Goal: Task Accomplishment & Management: Manage account settings

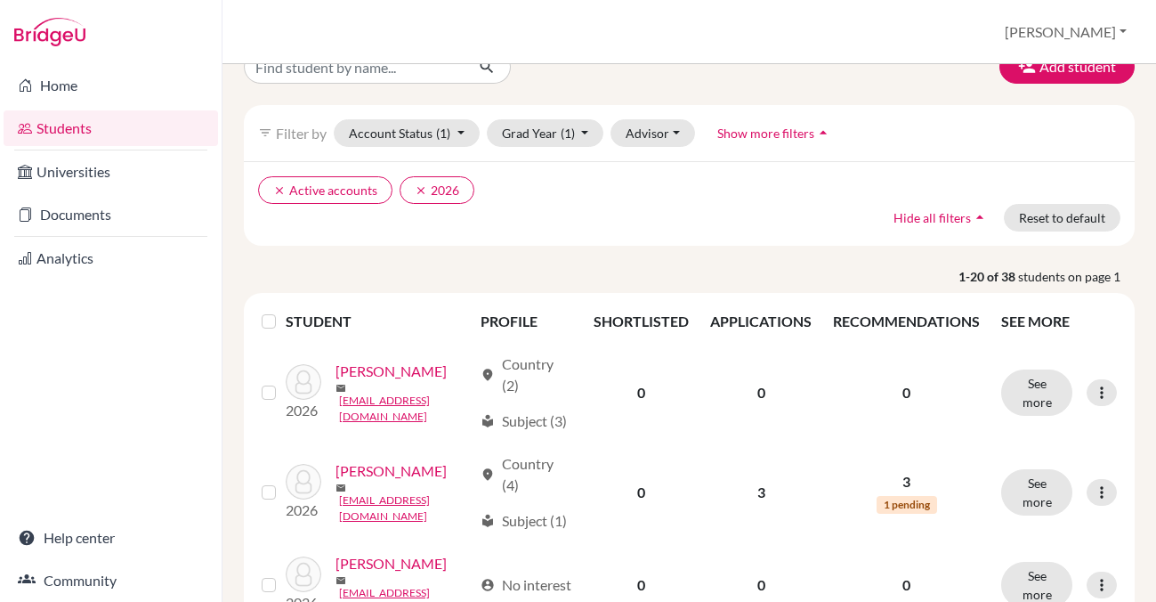
scroll to position [28, 0]
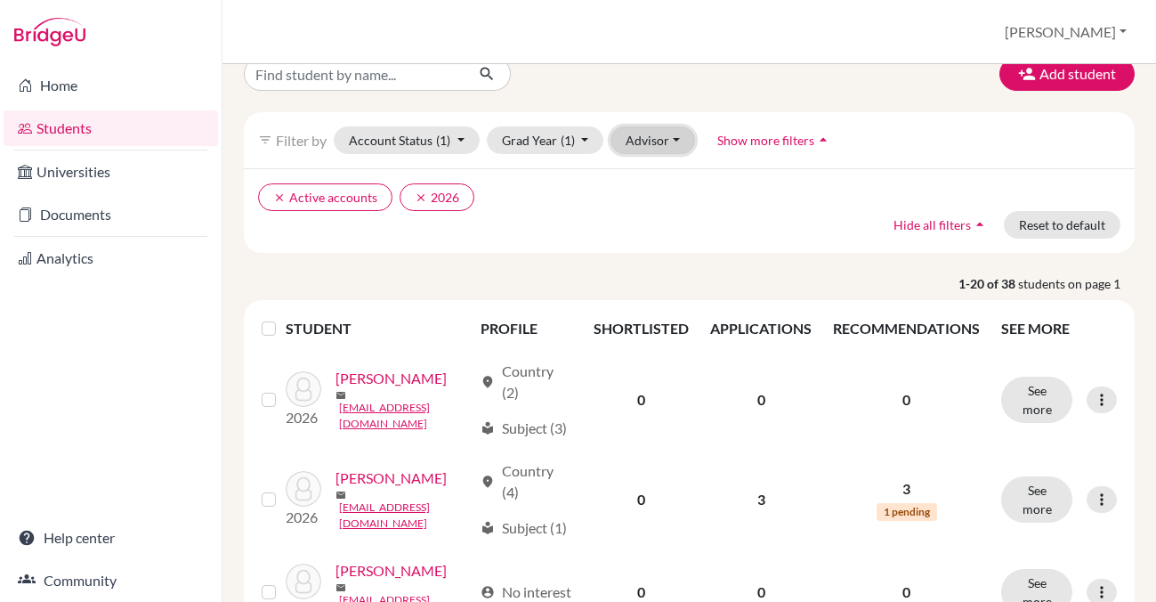
click at [642, 141] on button "Advisor" at bounding box center [652, 140] width 85 height 28
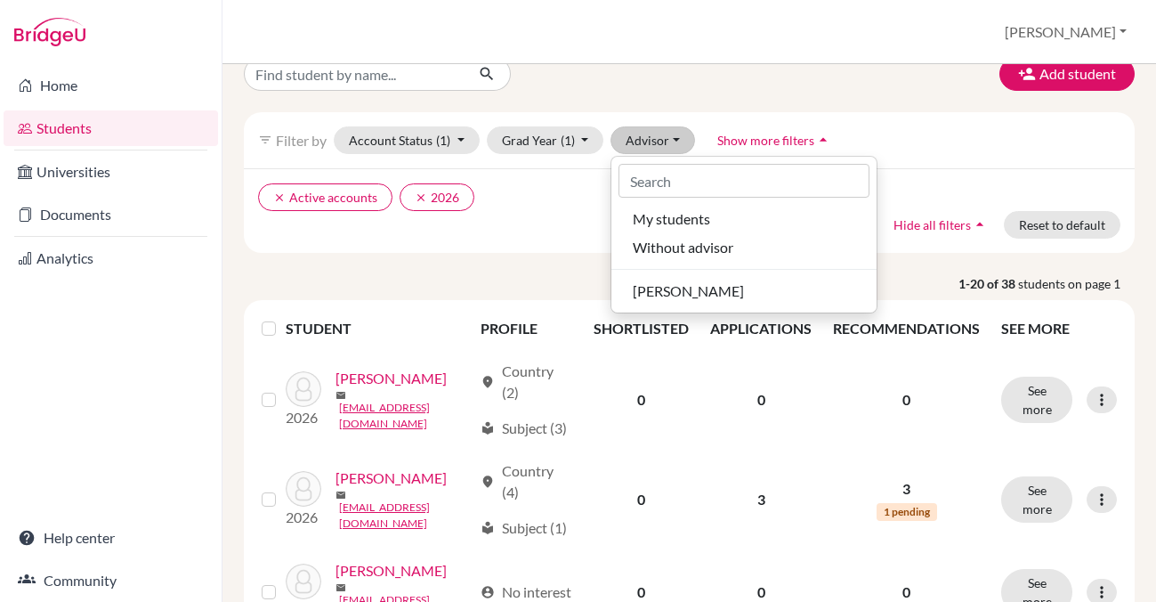
click at [668, 85] on div "Add student" at bounding box center [688, 74] width 917 height 34
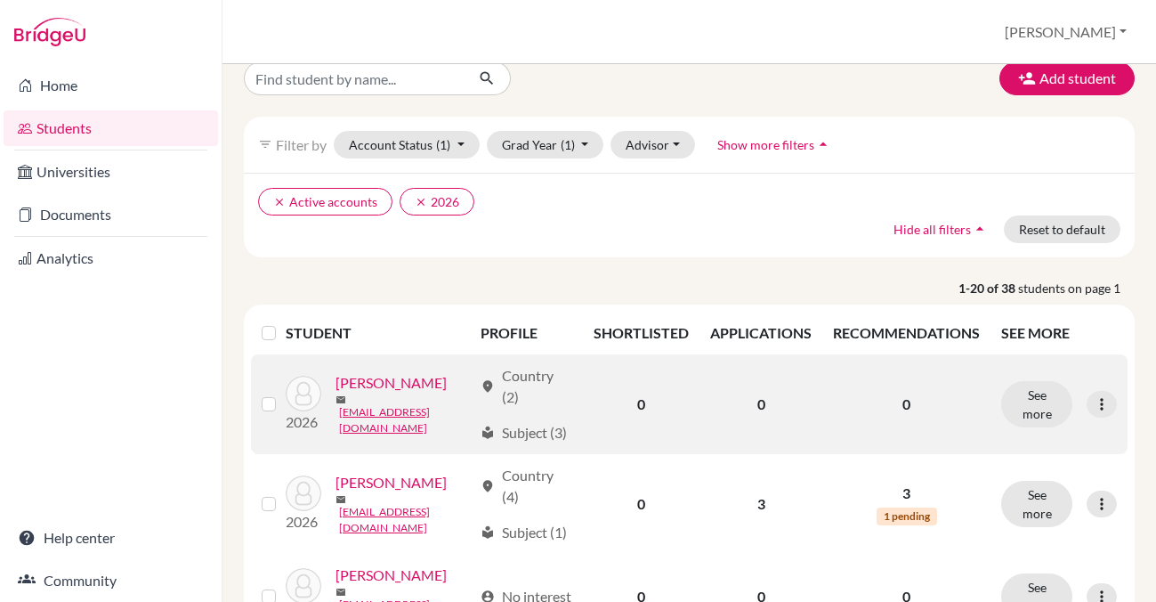
scroll to position [22, 0]
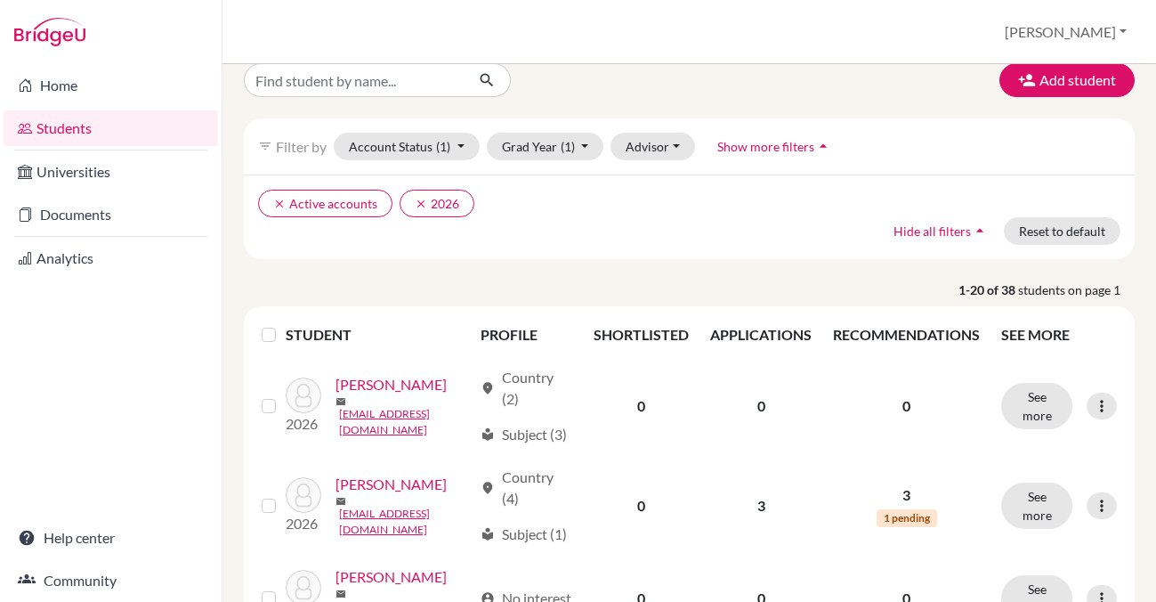
click at [45, 125] on link "Students" at bounding box center [111, 128] width 214 height 36
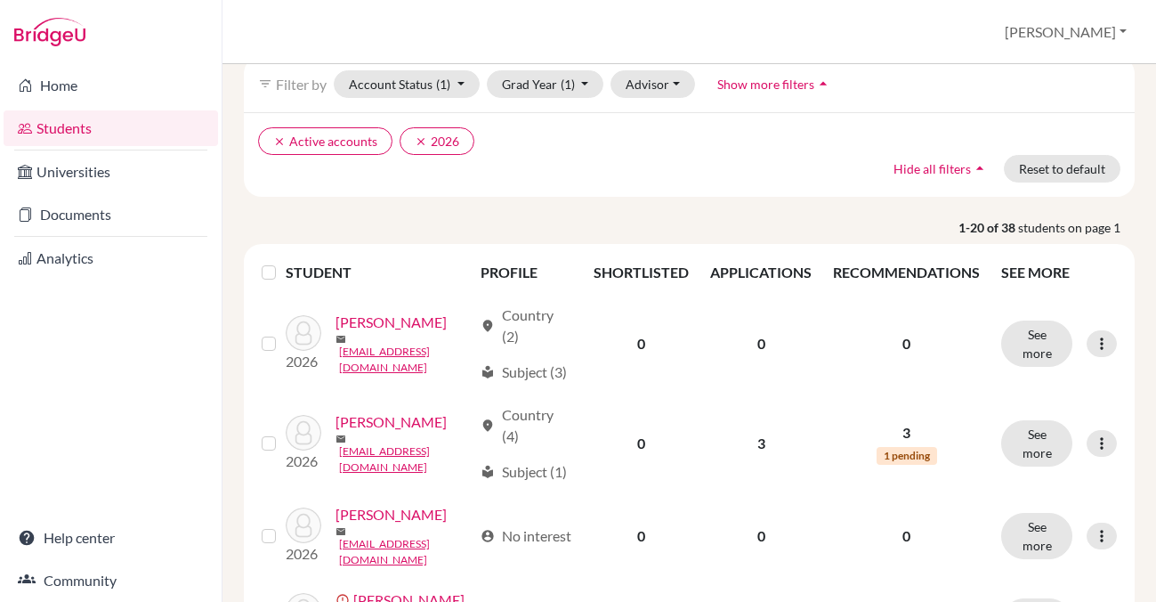
scroll to position [77, 0]
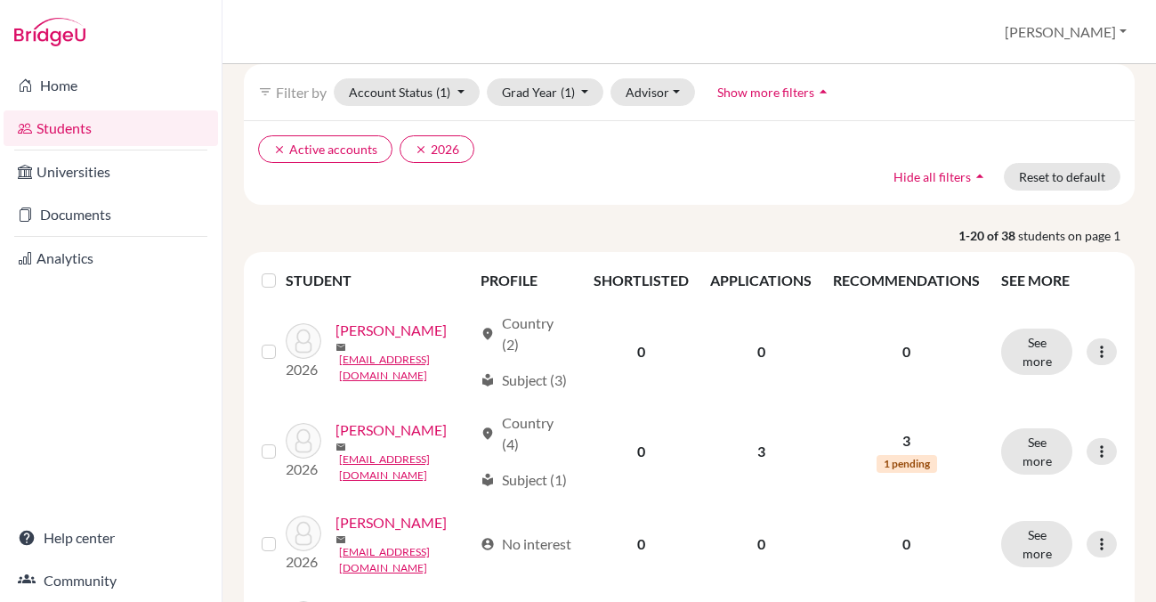
click at [61, 130] on link "Students" at bounding box center [111, 128] width 214 height 36
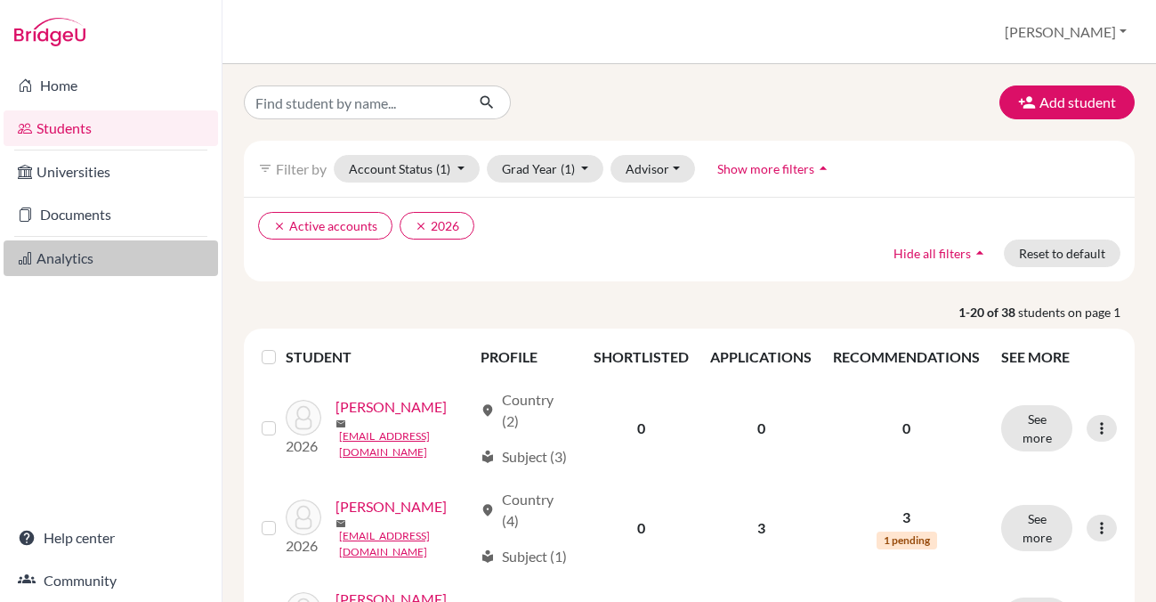
click at [49, 262] on link "Analytics" at bounding box center [111, 258] width 214 height 36
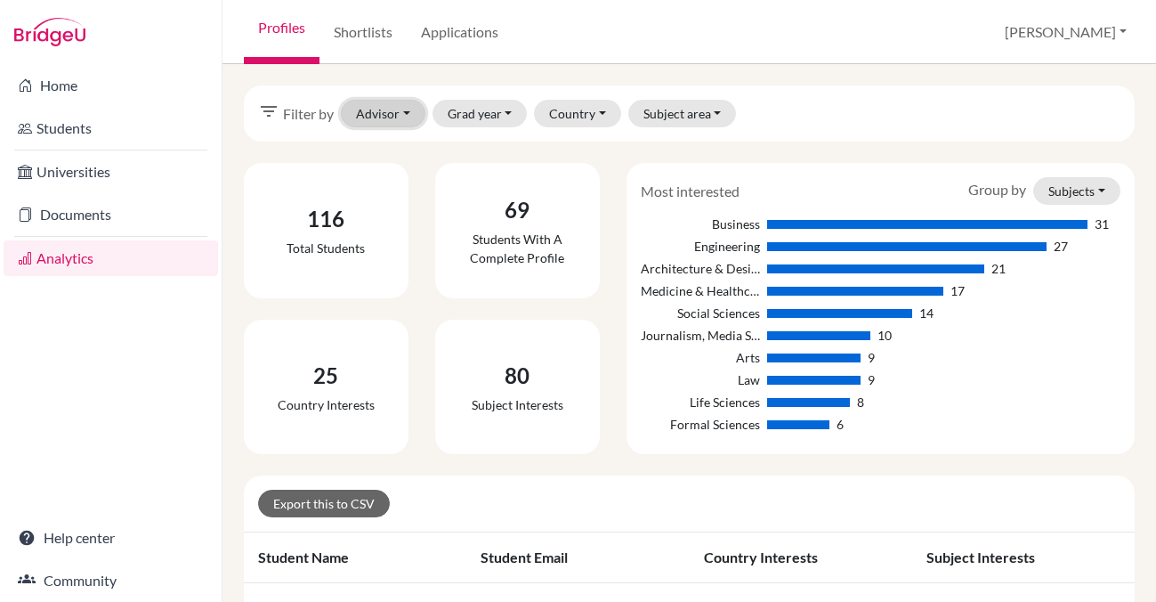
click at [397, 117] on button "Advisor" at bounding box center [383, 114] width 85 height 28
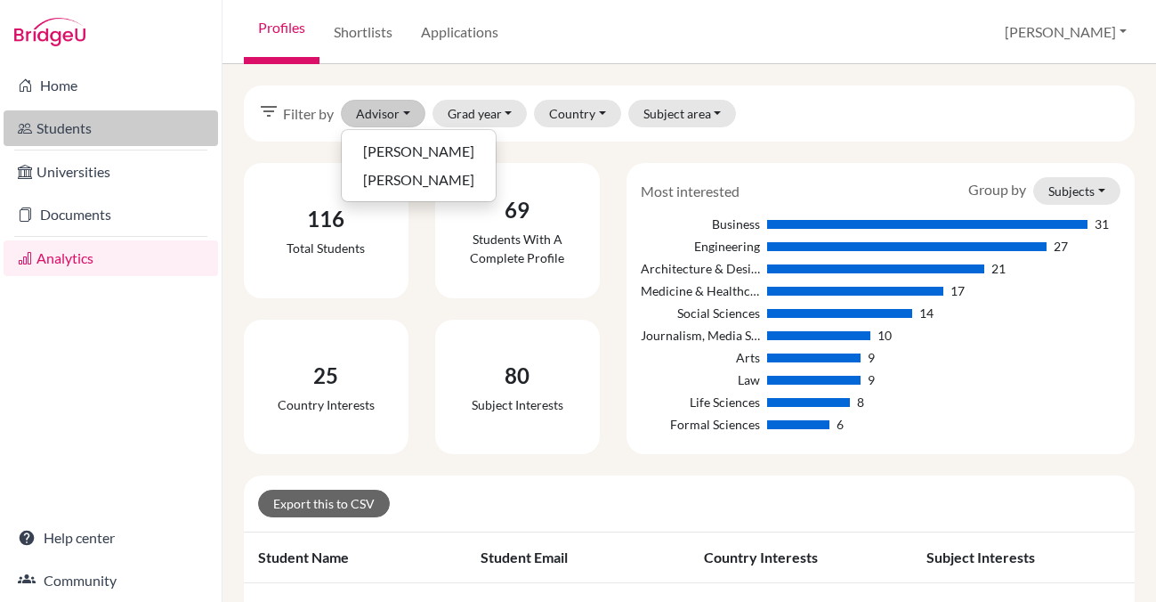
click at [55, 125] on link "Students" at bounding box center [111, 128] width 214 height 36
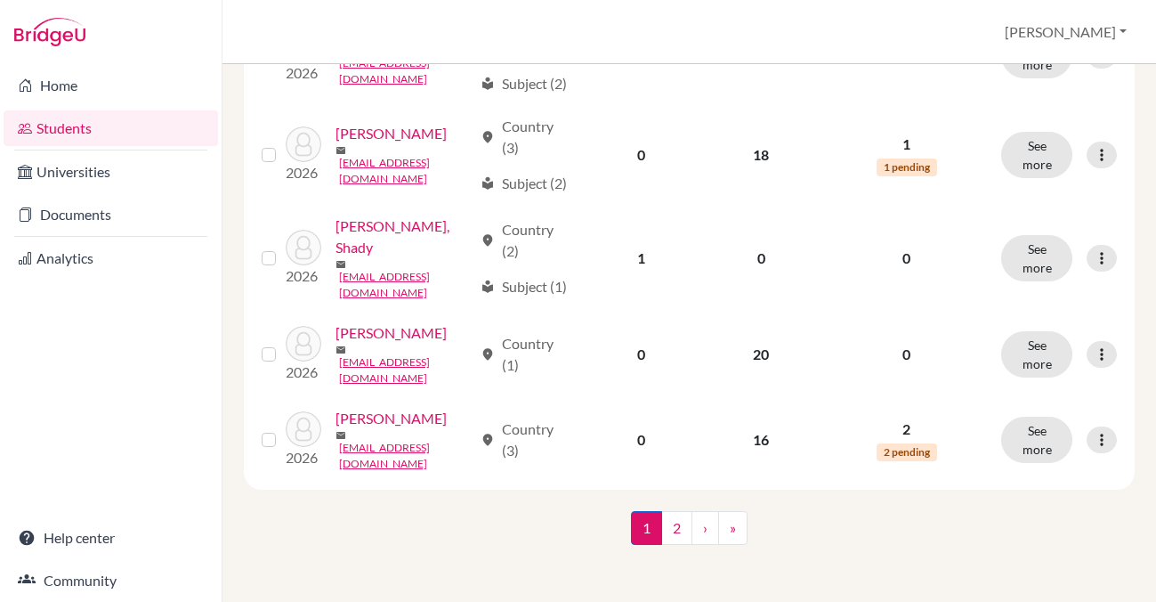
scroll to position [1996, 0]
click at [675, 523] on link "2" at bounding box center [676, 528] width 31 height 34
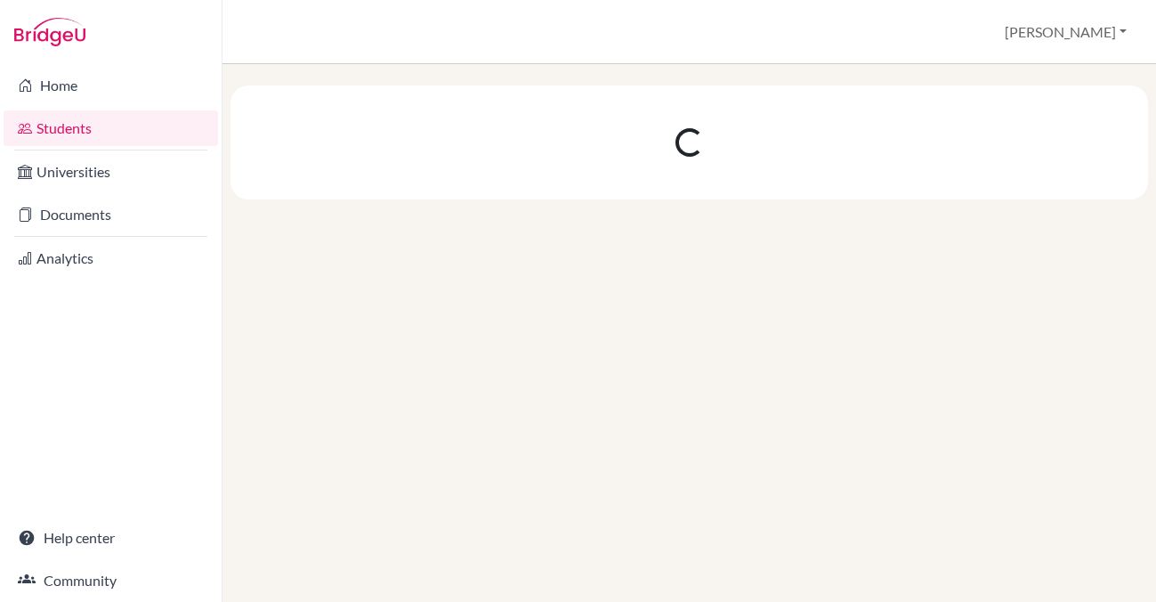
scroll to position [0, 0]
